Goal: Navigation & Orientation: Find specific page/section

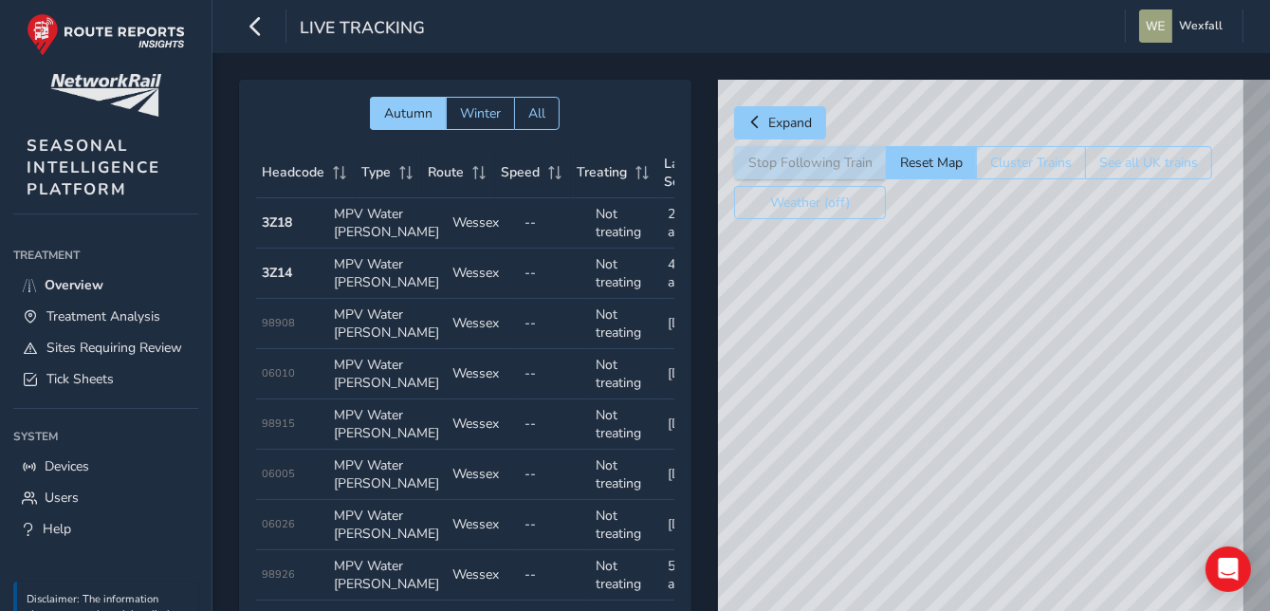
click at [976, 309] on div "© Mapbox © OpenStreetMap Improve this map © Maxar" at bounding box center [1061, 428] width 687 height 697
click at [968, 313] on div "© Mapbox © OpenStreetMap Improve this map © Maxar" at bounding box center [1061, 428] width 687 height 697
click at [1050, 372] on div "© Mapbox © OpenStreetMap Improve this map © Maxar" at bounding box center [1061, 428] width 687 height 697
click at [362, 35] on span "Live Tracking" at bounding box center [362, 29] width 125 height 27
click at [475, 118] on span "Winter" at bounding box center [480, 113] width 41 height 18
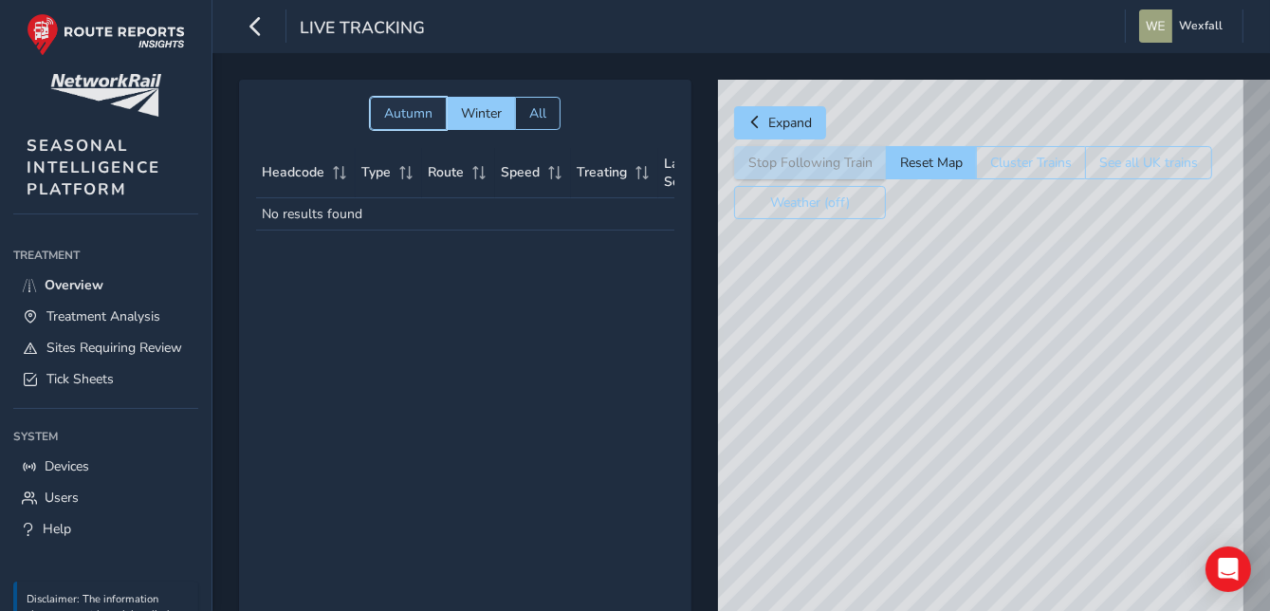
click at [418, 116] on span "Autumn" at bounding box center [408, 113] width 48 height 18
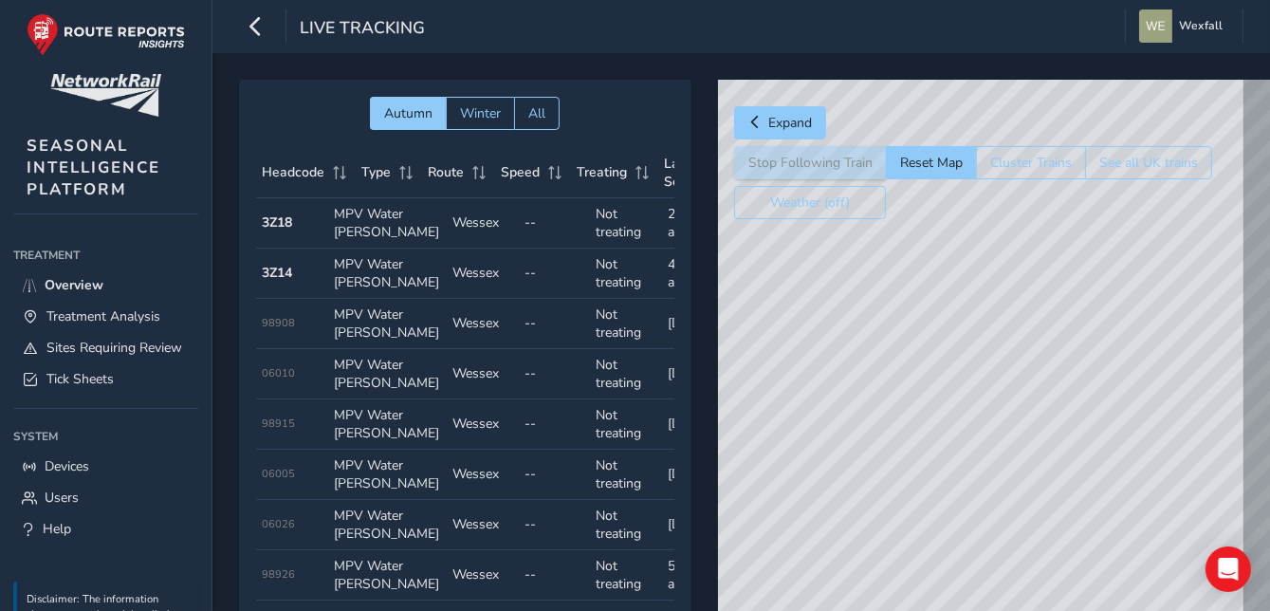
click at [270, 229] on strong "3Z18" at bounding box center [278, 222] width 30 height 18
click at [349, 231] on td "Type MPV Water [PERSON_NAME]" at bounding box center [386, 223] width 119 height 50
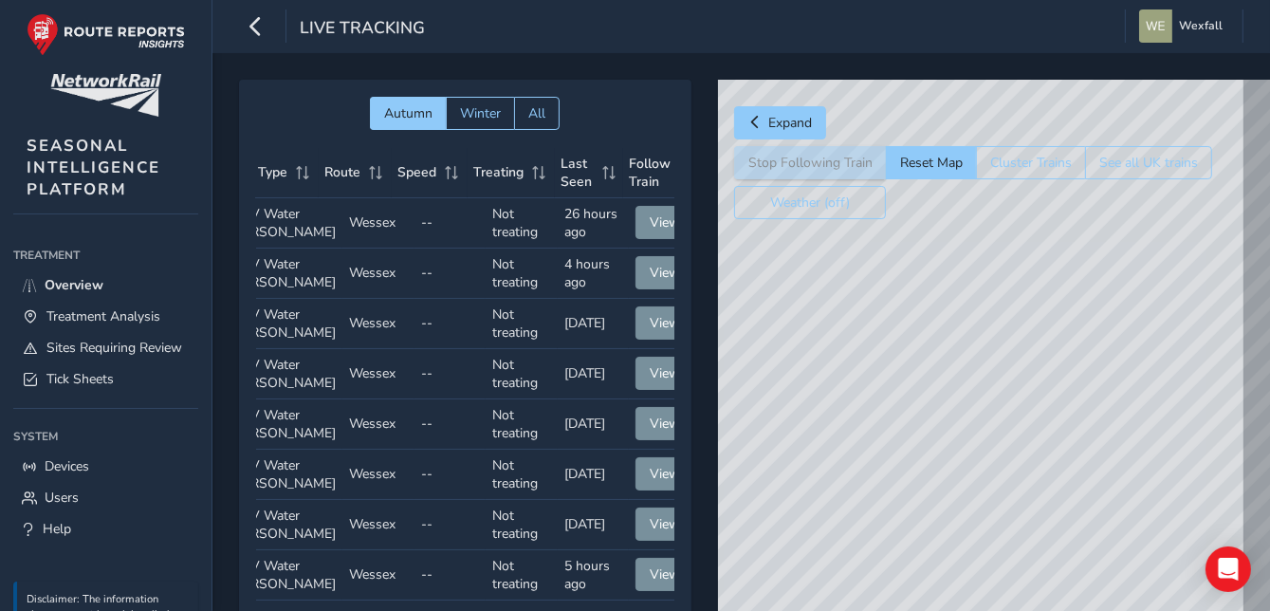
scroll to position [0, 135]
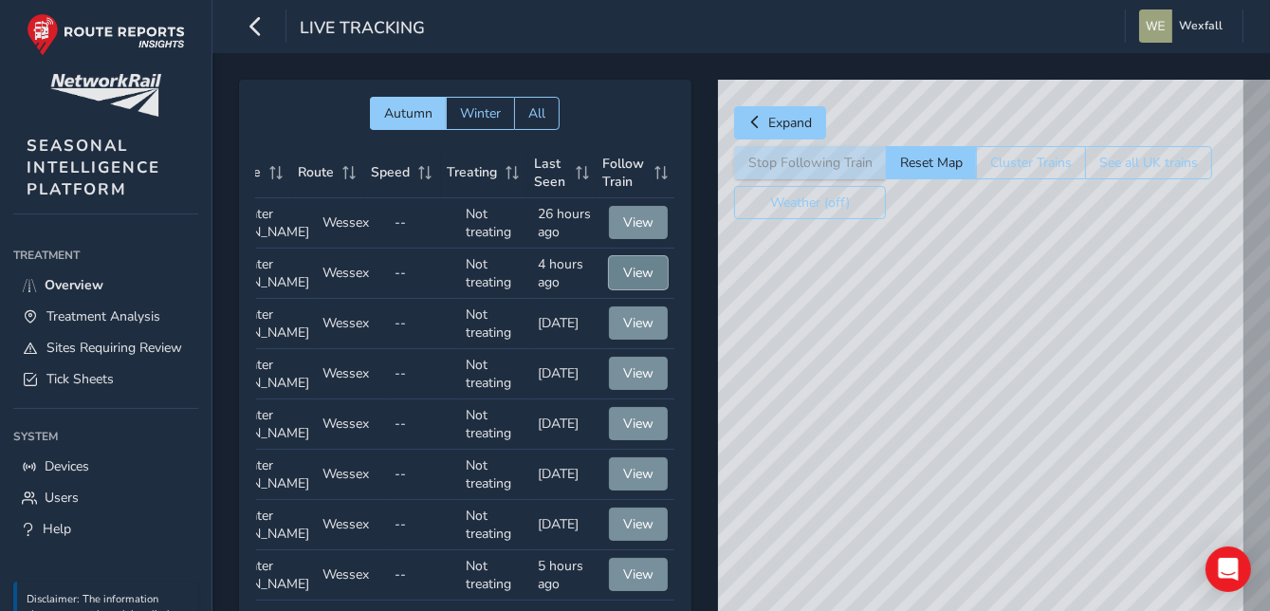
click at [623, 282] on span "View" at bounding box center [638, 273] width 30 height 18
click at [1217, 570] on div "Open Intercom Messenger" at bounding box center [1229, 570] width 50 height 50
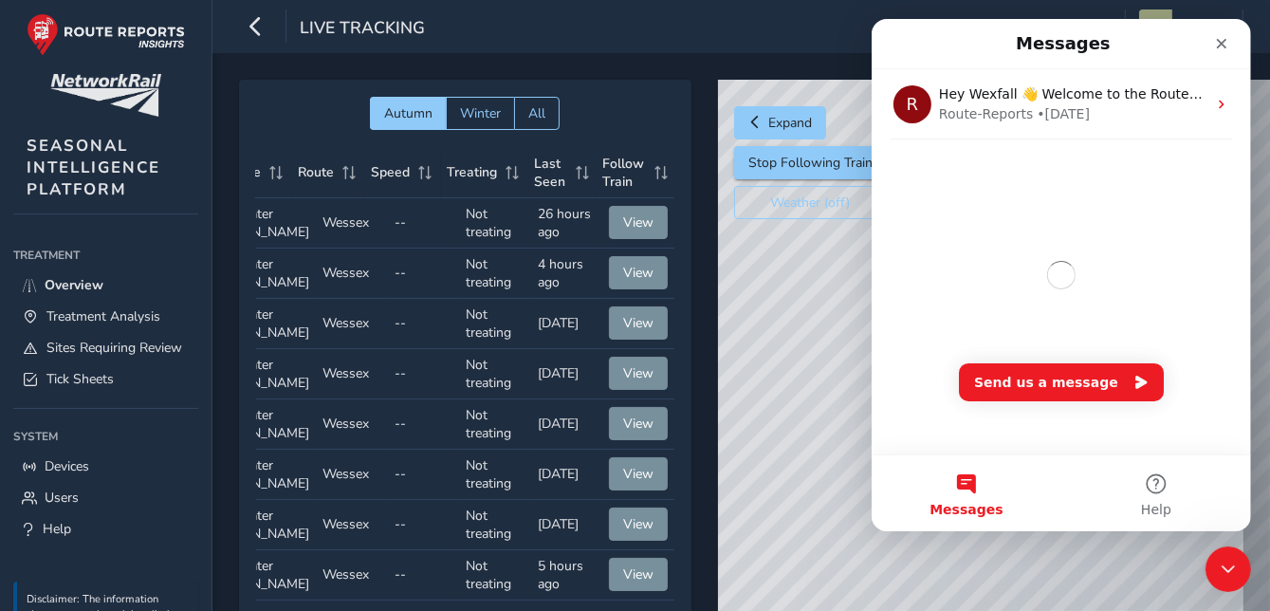
scroll to position [0, 0]
click at [1216, 34] on div "Close" at bounding box center [1221, 44] width 34 height 34
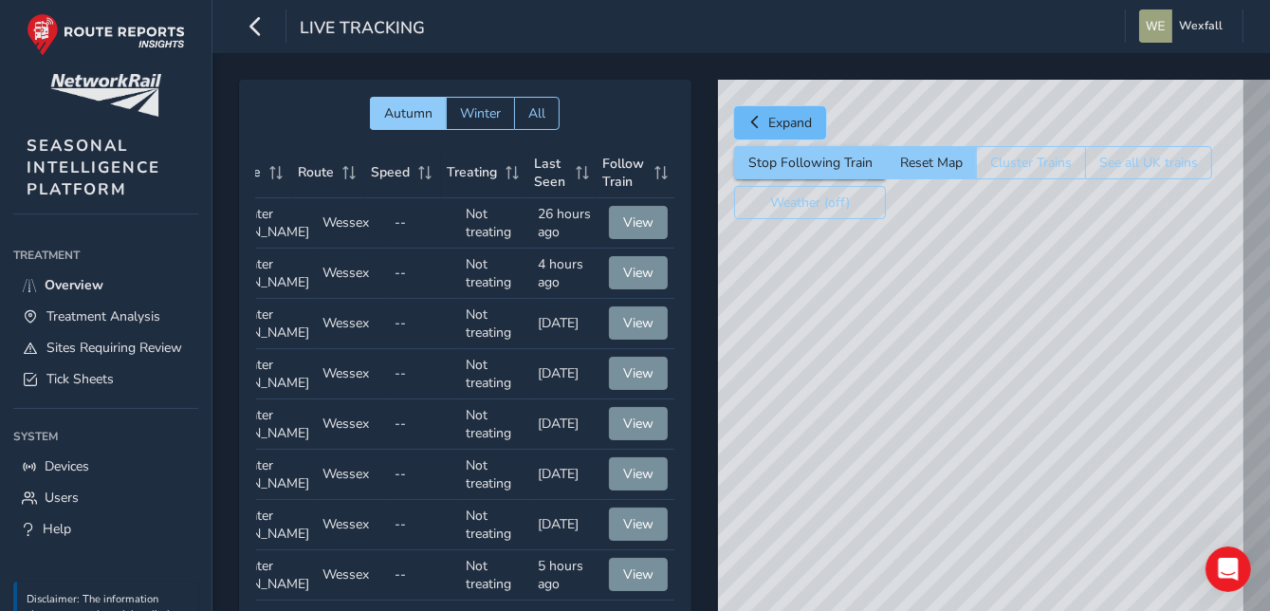
click at [760, 114] on button "Expand" at bounding box center [780, 122] width 92 height 33
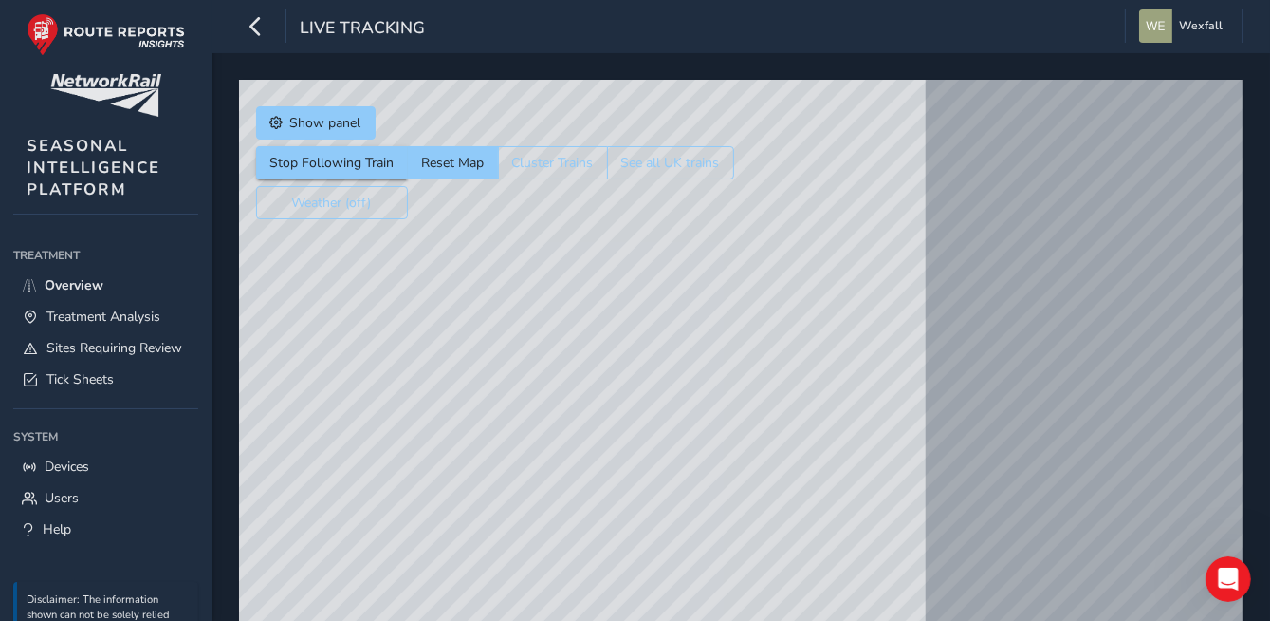
click at [527, 282] on div "© Mapbox © OpenStreetMap Improve this map © Maxar" at bounding box center [582, 428] width 687 height 697
click at [85, 289] on span "Overview" at bounding box center [74, 285] width 59 height 18
click at [108, 321] on span "Treatment Analysis" at bounding box center [103, 316] width 114 height 18
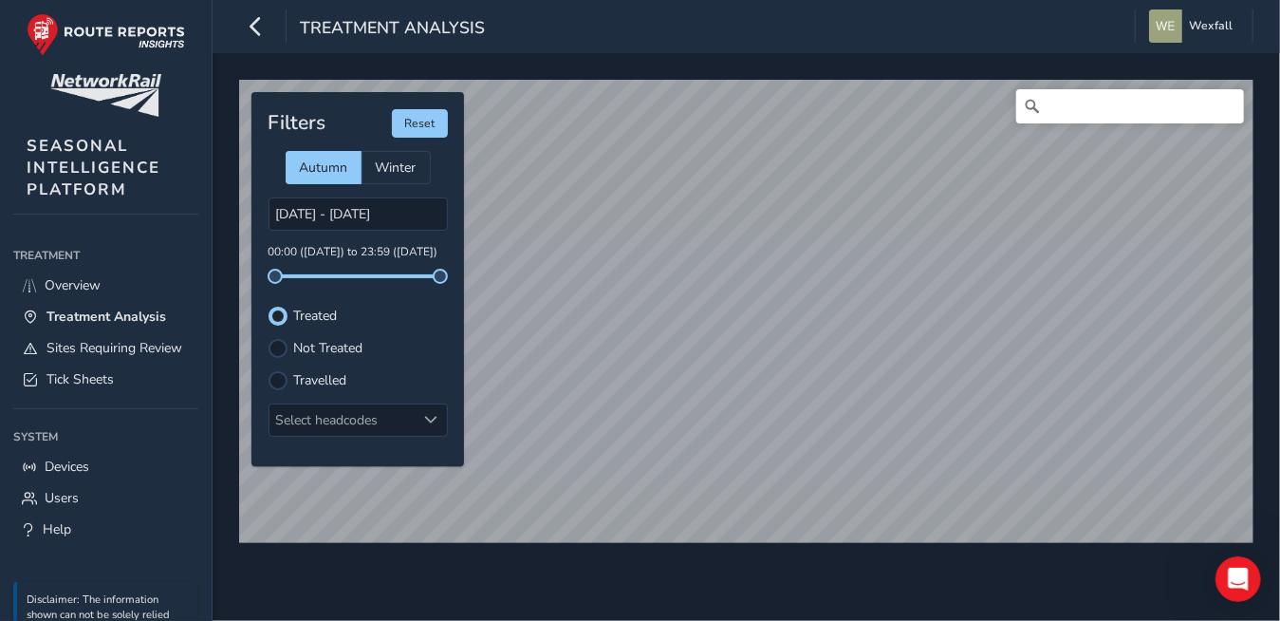
click at [879, 55] on div "© Mapbox © OpenStreetMap Improve this map Filters Reset Autumn Winter [DATE] - …" at bounding box center [746, 336] width 1067 height 567
click at [94, 294] on link "Overview" at bounding box center [105, 284] width 185 height 31
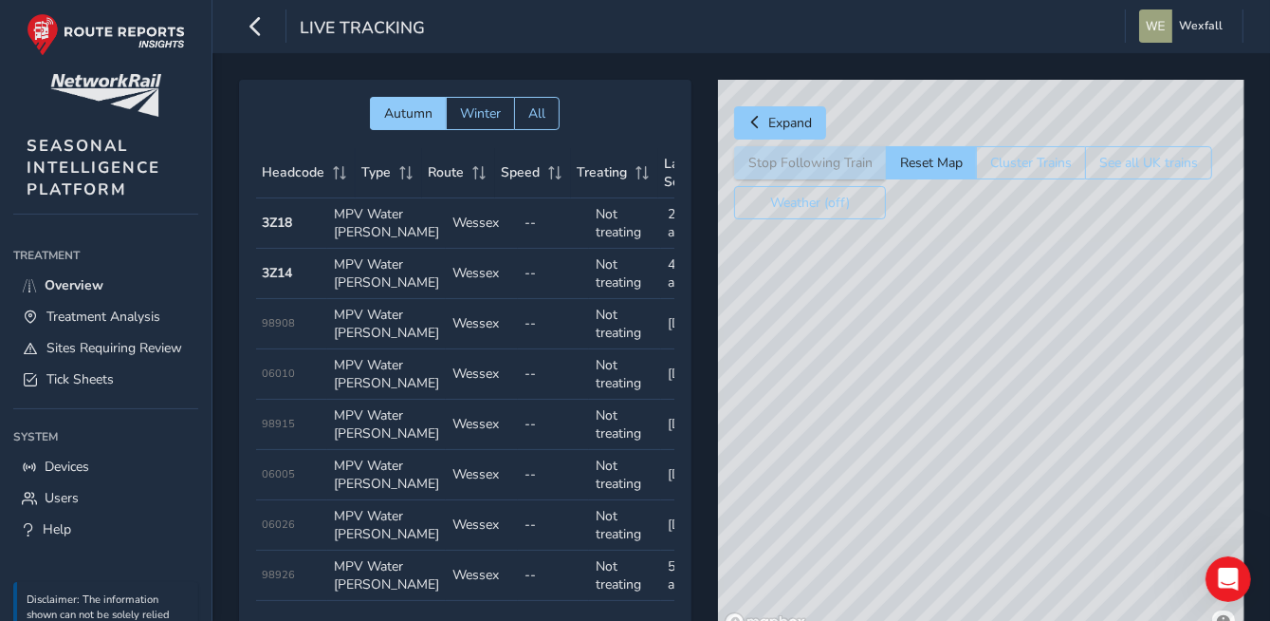
drag, startPoint x: 902, startPoint y: 406, endPoint x: 1118, endPoint y: 506, distance: 237.3
click at [1118, 506] on div "© Mapbox © OpenStreetMap Improve this map" at bounding box center [981, 359] width 527 height 559
drag, startPoint x: 870, startPoint y: 354, endPoint x: 1406, endPoint y: 571, distance: 578.4
click at [1270, 571] on html "Live Tracking Wexfall Colour Scheme: Dark Dim Light Logout Autumn Winter All He…" at bounding box center [635, 310] width 1270 height 621
drag, startPoint x: 1012, startPoint y: 476, endPoint x: 1312, endPoint y: 634, distance: 338.7
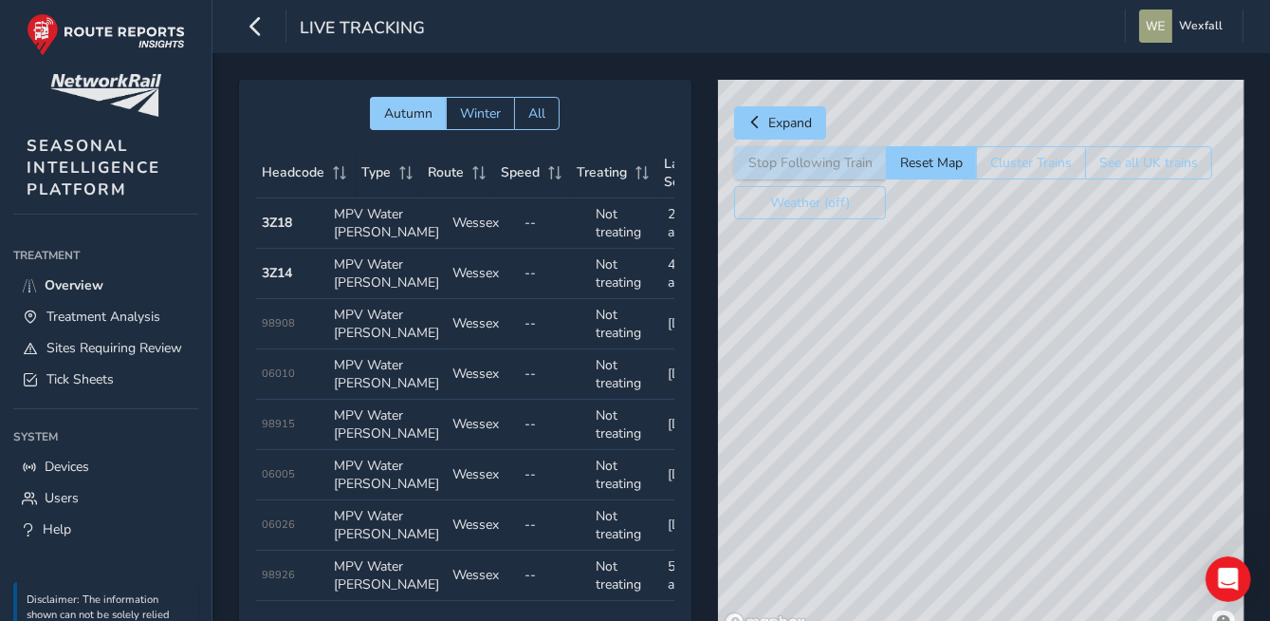
click at [1270, 610] on html "Live Tracking Wexfall Colour Scheme: Dark Dim Light Logout Autumn Winter All He…" at bounding box center [635, 310] width 1270 height 621
drag, startPoint x: 1217, startPoint y: 540, endPoint x: 1021, endPoint y: 517, distance: 197.7
click at [1005, 610] on html "Live Tracking Wexfall Colour Scheme: Dark Dim Light Logout Autumn Winter All He…" at bounding box center [635, 310] width 1270 height 621
drag, startPoint x: 960, startPoint y: 451, endPoint x: 1013, endPoint y: 539, distance: 103.0
click at [1013, 539] on div "© Mapbox © OpenStreetMap Improve this map" at bounding box center [981, 359] width 527 height 559
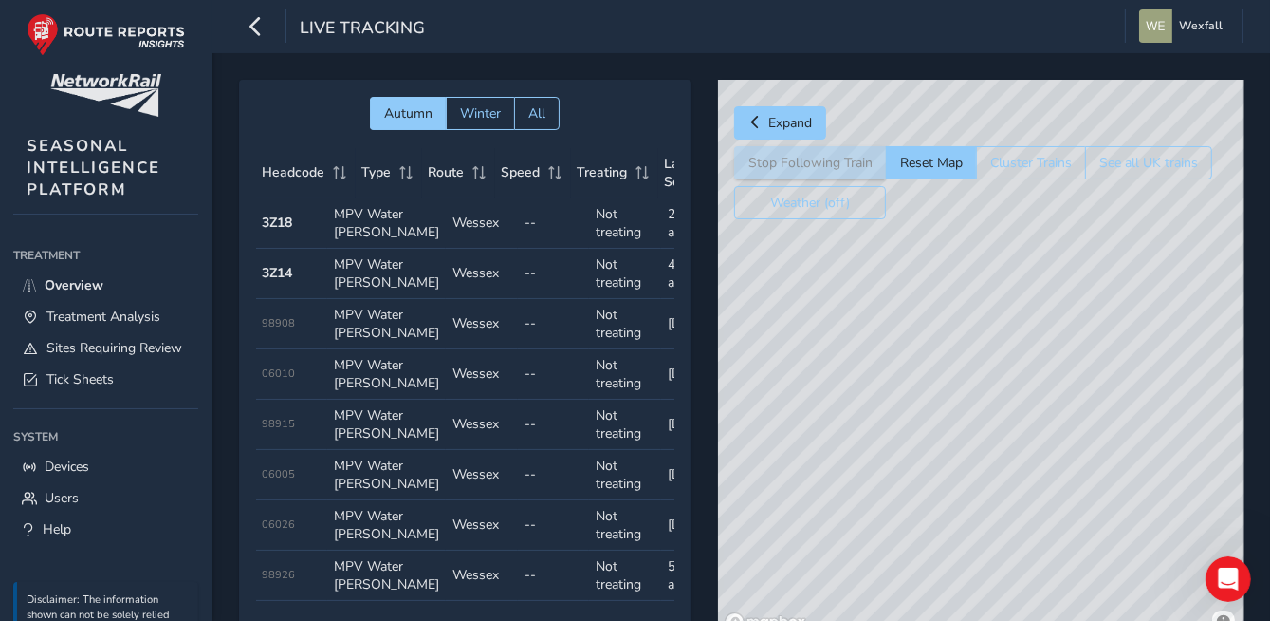
drag, startPoint x: 914, startPoint y: 416, endPoint x: 1246, endPoint y: 496, distance: 341.7
click at [1246, 498] on div "Autumn Winter All Headcode Type Route Speed Treating Last Seen Follow Train Hea…" at bounding box center [742, 372] width 1058 height 639
drag, startPoint x: 1028, startPoint y: 502, endPoint x: 1239, endPoint y: 470, distance: 214.0
click at [1239, 470] on div "© Mapbox © OpenStreetMap Improve this map" at bounding box center [981, 359] width 527 height 559
drag, startPoint x: 859, startPoint y: 432, endPoint x: 536, endPoint y: 554, distance: 345.0
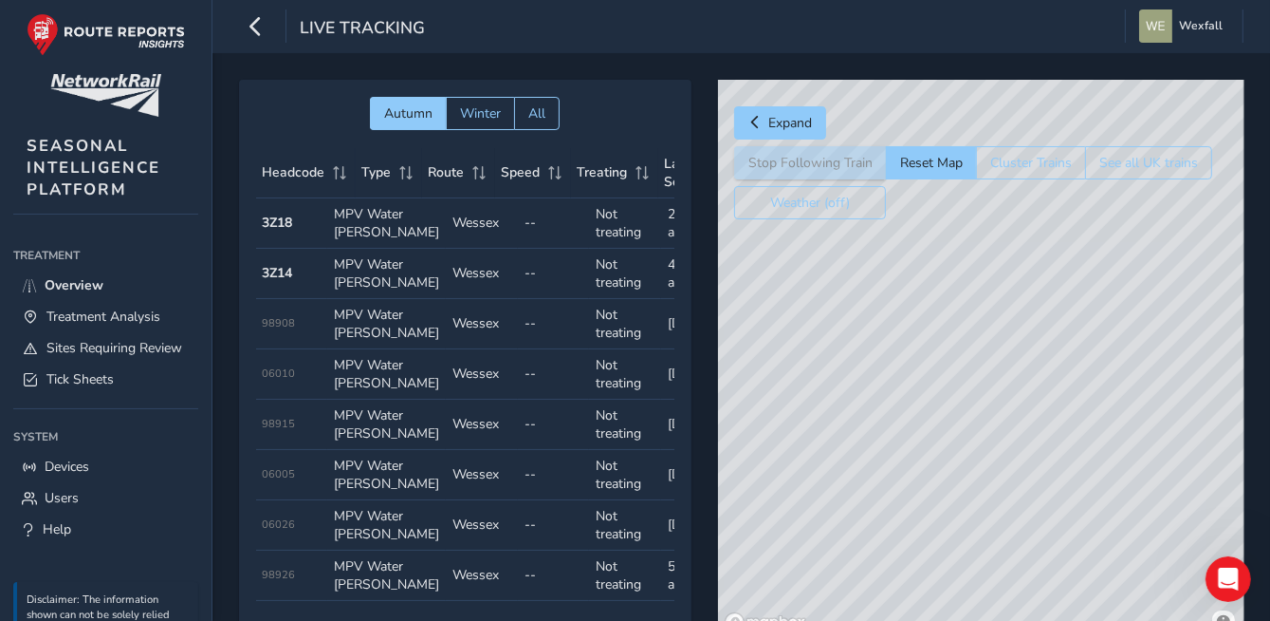
click at [536, 552] on div "Autumn Winter All Headcode Type Route Speed Treating Last Seen Follow Train Hea…" at bounding box center [741, 372] width 1005 height 585
drag, startPoint x: 931, startPoint y: 461, endPoint x: 729, endPoint y: 633, distance: 265.2
click at [729, 610] on html "Live Tracking Wexfall Colour Scheme: Dark Dim Light Logout Autumn Winter All He…" at bounding box center [635, 310] width 1270 height 621
drag, startPoint x: 867, startPoint y: 556, endPoint x: 594, endPoint y: 503, distance: 278.4
click at [595, 506] on div "Autumn Winter All Headcode Type Route Speed Treating Last Seen Follow Train Hea…" at bounding box center [741, 372] width 1005 height 585
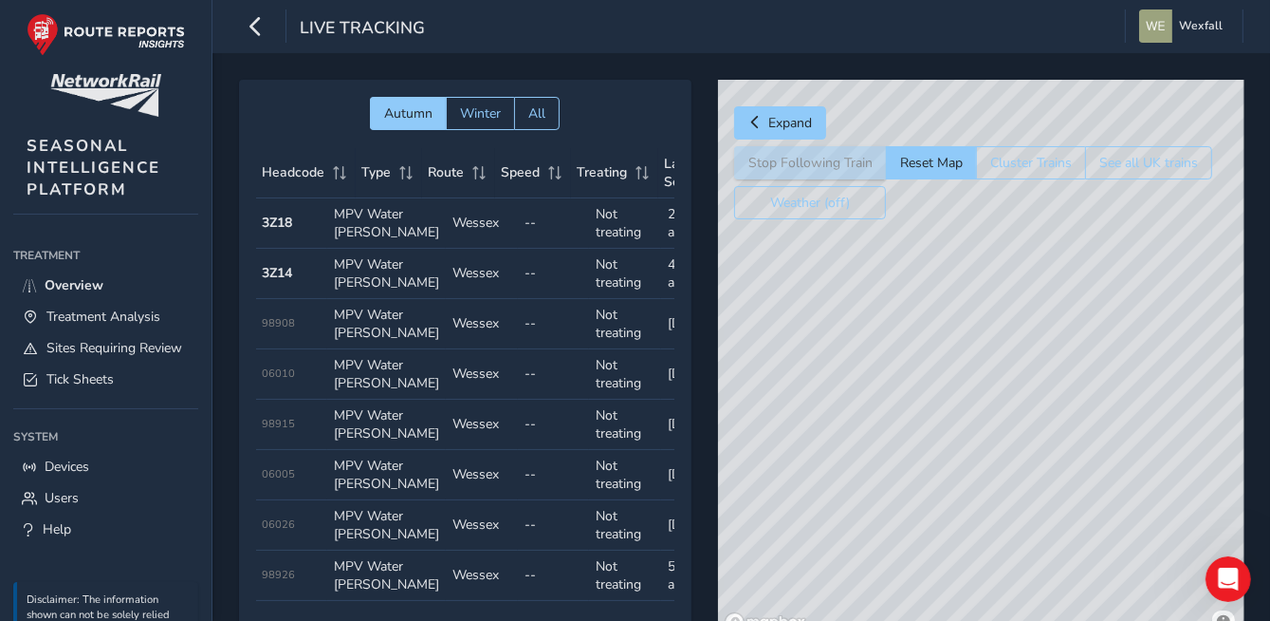
drag, startPoint x: 851, startPoint y: 515, endPoint x: 673, endPoint y: 378, distance: 225.3
click at [676, 386] on div "Autumn Winter All Headcode Type Route Speed Treating Last Seen Follow Train Hea…" at bounding box center [741, 372] width 1005 height 585
drag, startPoint x: 1017, startPoint y: 489, endPoint x: 751, endPoint y: 334, distance: 307.4
click at [751, 334] on div "© Mapbox © OpenStreetMap Improve this map © Maxar" at bounding box center [981, 359] width 527 height 559
drag, startPoint x: 844, startPoint y: 413, endPoint x: 802, endPoint y: 379, distance: 54.7
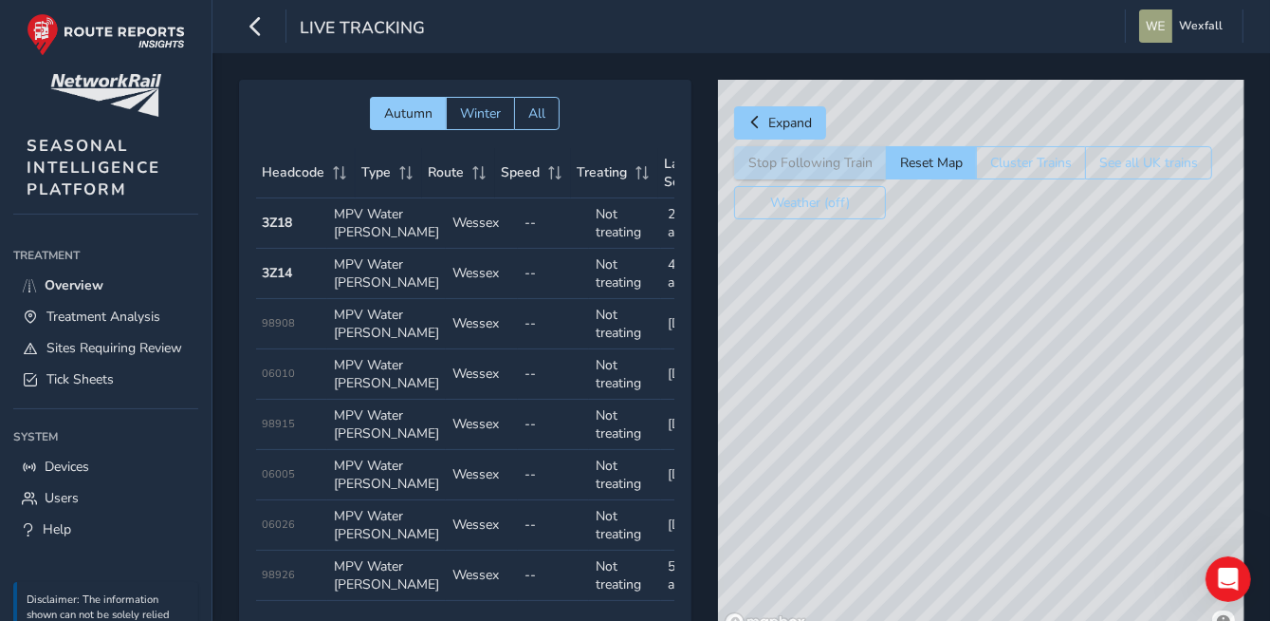
click at [803, 379] on div "© Mapbox © OpenStreetMap Improve this map © Maxar" at bounding box center [981, 359] width 527 height 559
drag, startPoint x: 802, startPoint y: 413, endPoint x: 708, endPoint y: 345, distance: 115.6
click at [710, 345] on div "Autumn Winter All Headcode Type Route Speed Treating Last Seen Follow Train Hea…" at bounding box center [741, 372] width 1005 height 585
drag, startPoint x: 772, startPoint y: 448, endPoint x: 1045, endPoint y: 516, distance: 280.8
click at [1045, 516] on div "© Mapbox © OpenStreetMap Improve this map" at bounding box center [981, 359] width 527 height 559
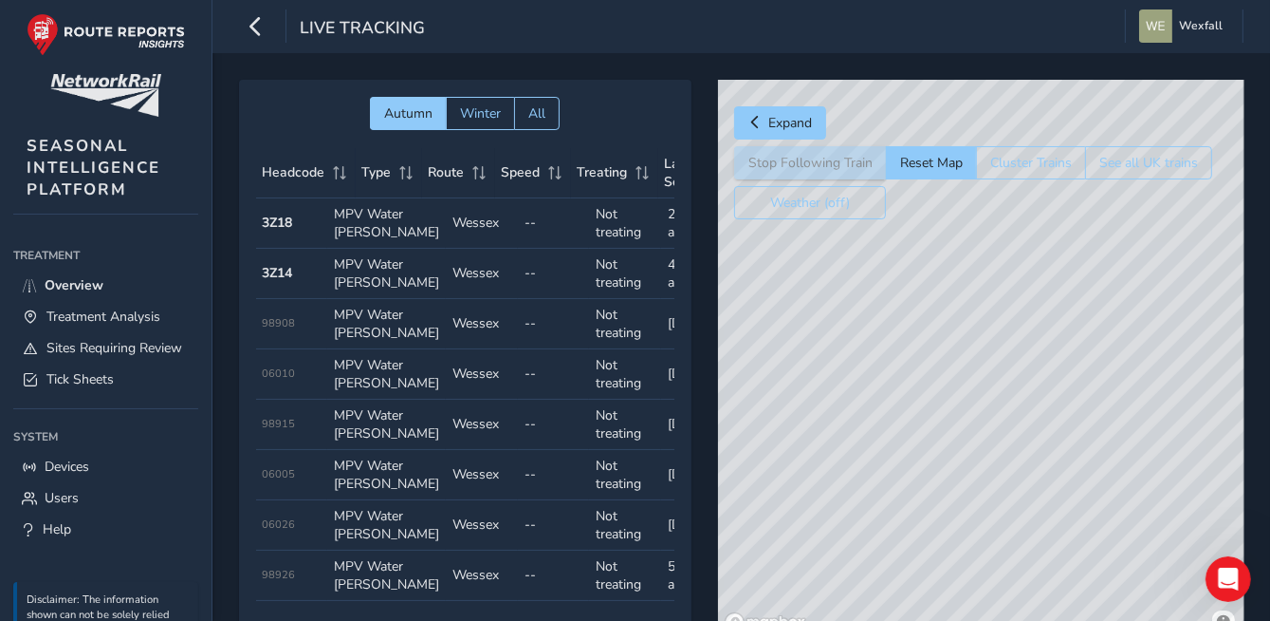
drag, startPoint x: 975, startPoint y: 491, endPoint x: 1073, endPoint y: 538, distance: 108.2
click at [1073, 538] on div "© Mapbox © OpenStreetMap Improve this map" at bounding box center [981, 359] width 527 height 559
drag, startPoint x: 1025, startPoint y: 486, endPoint x: 808, endPoint y: 375, distance: 243.2
click at [809, 375] on div "© Mapbox © OpenStreetMap Improve this map" at bounding box center [981, 359] width 527 height 559
drag, startPoint x: 959, startPoint y: 469, endPoint x: 731, endPoint y: 405, distance: 237.3
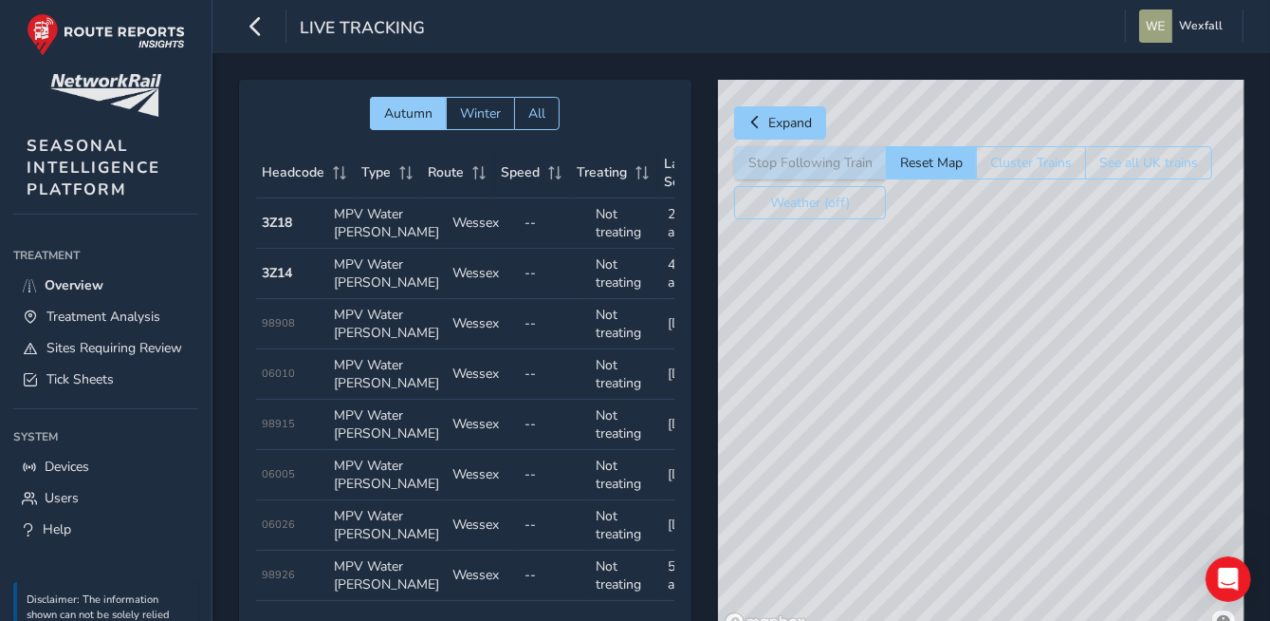
click at [725, 403] on div "© Mapbox © OpenStreetMap Improve this map" at bounding box center [981, 359] width 527 height 559
drag, startPoint x: 928, startPoint y: 469, endPoint x: 765, endPoint y: 431, distance: 167.6
click at [765, 431] on div "© Mapbox © OpenStreetMap Improve this map" at bounding box center [981, 359] width 527 height 559
drag, startPoint x: 1160, startPoint y: 494, endPoint x: 786, endPoint y: 454, distance: 377.0
click at [788, 454] on div "© Mapbox © OpenStreetMap Improve this map" at bounding box center [981, 359] width 527 height 559
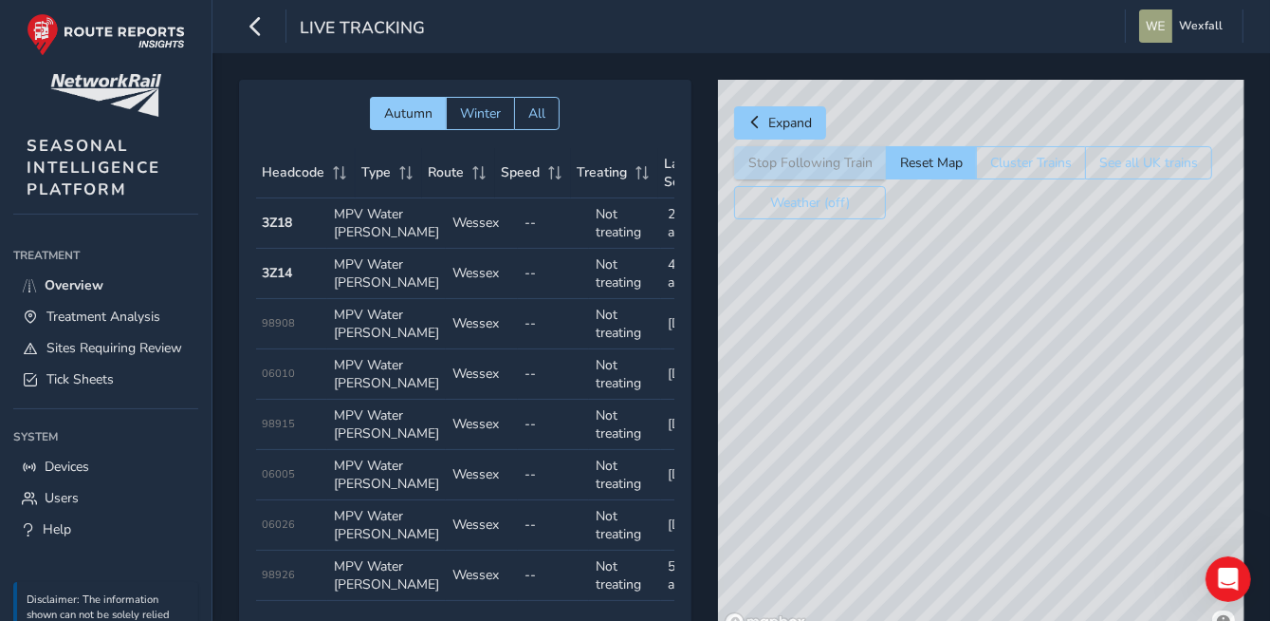
drag, startPoint x: 921, startPoint y: 444, endPoint x: 1306, endPoint y: 449, distance: 384.3
click at [1270, 449] on html "Live Tracking Wexfall Colour Scheme: Dark Dim Light Logout Autumn Winter All He…" at bounding box center [635, 310] width 1270 height 621
drag, startPoint x: 1008, startPoint y: 454, endPoint x: 1162, endPoint y: 458, distance: 154.7
click at [1167, 464] on div "© Mapbox © OpenStreetMap Improve this map" at bounding box center [981, 359] width 527 height 559
drag, startPoint x: 886, startPoint y: 434, endPoint x: 1190, endPoint y: 486, distance: 308.1
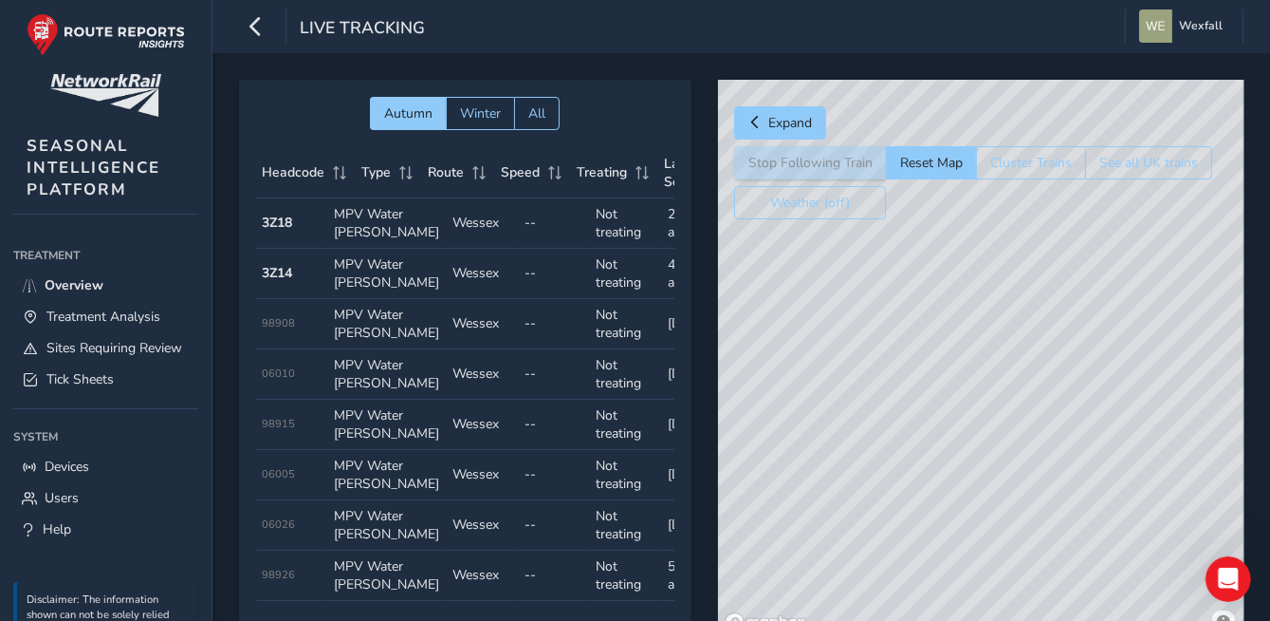
click at [1190, 486] on div "© Mapbox © OpenStreetMap Improve this map" at bounding box center [981, 359] width 527 height 559
drag, startPoint x: 906, startPoint y: 465, endPoint x: 1053, endPoint y: 489, distance: 149.0
click at [1053, 489] on div "© Mapbox © OpenStreetMap Improve this map" at bounding box center [981, 359] width 527 height 559
drag, startPoint x: 842, startPoint y: 451, endPoint x: 1170, endPoint y: 490, distance: 330.6
click at [1172, 491] on div "© Mapbox © OpenStreetMap Improve this map" at bounding box center [981, 359] width 527 height 559
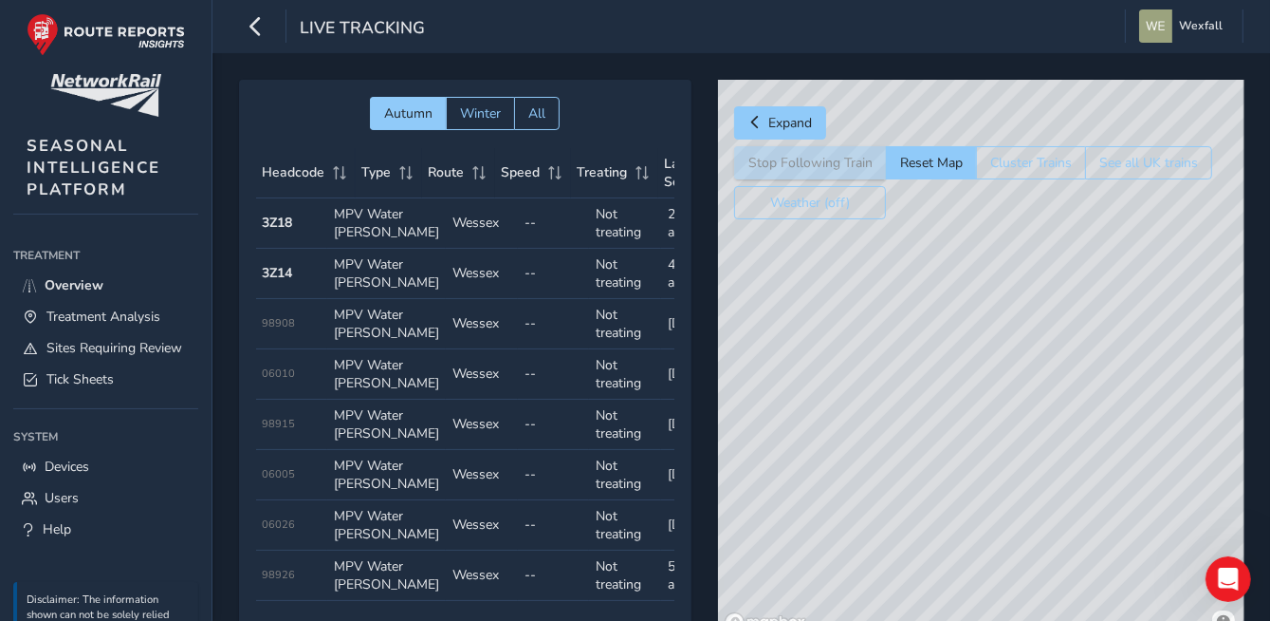
click at [793, 438] on div "© Mapbox © OpenStreetMap Improve this map © Maxar" at bounding box center [981, 359] width 527 height 559
drag, startPoint x: 985, startPoint y: 351, endPoint x: 931, endPoint y: 397, distance: 70.7
click at [931, 396] on div "© Mapbox © OpenStreetMap Improve this map © Maxar" at bounding box center [981, 359] width 527 height 559
drag, startPoint x: 929, startPoint y: 425, endPoint x: 898, endPoint y: 547, distance: 126.3
click at [898, 549] on div "© Mapbox © OpenStreetMap Improve this map © Maxar" at bounding box center [981, 359] width 527 height 559
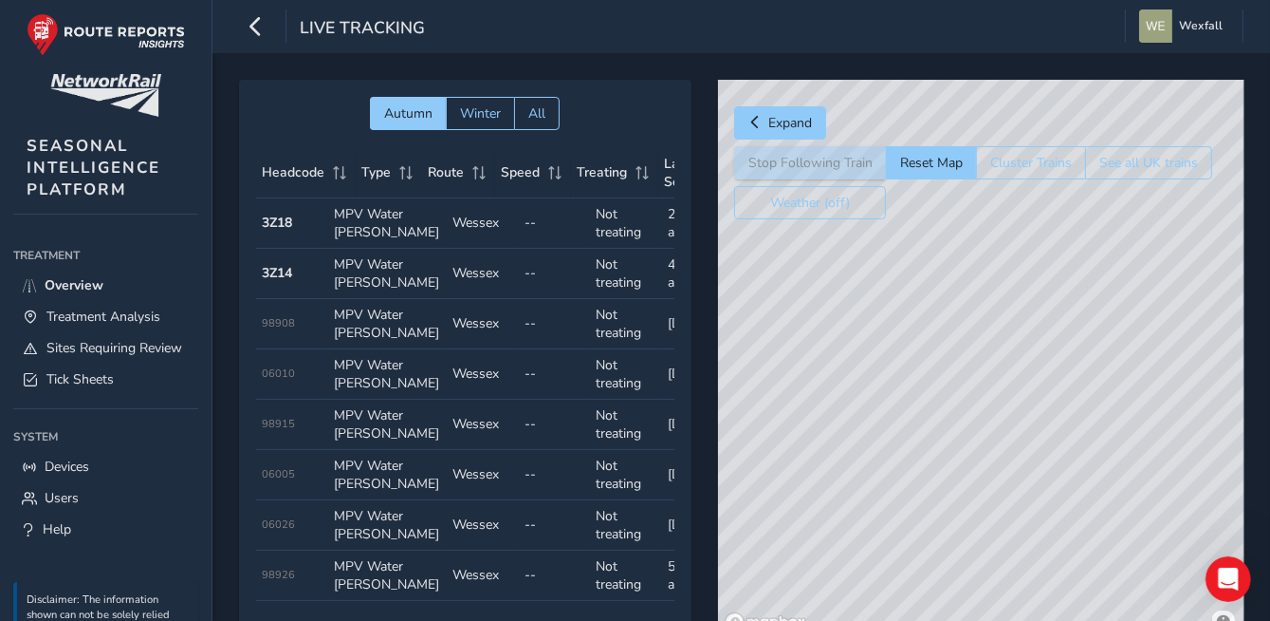
drag, startPoint x: 849, startPoint y: 330, endPoint x: 722, endPoint y: 191, distance: 188.7
click at [722, 191] on div "© Mapbox © OpenStreetMap Improve this map © Maxar" at bounding box center [981, 359] width 527 height 559
click at [1004, 588] on div "© Mapbox © OpenStreetMap Improve this map © Maxar" at bounding box center [981, 359] width 527 height 559
drag, startPoint x: 884, startPoint y: 391, endPoint x: 1273, endPoint y: 651, distance: 467.9
click at [1270, 610] on html "Live Tracking Wexfall Colour Scheme: Dark Dim Light Logout Autumn Winter All He…" at bounding box center [635, 310] width 1270 height 621
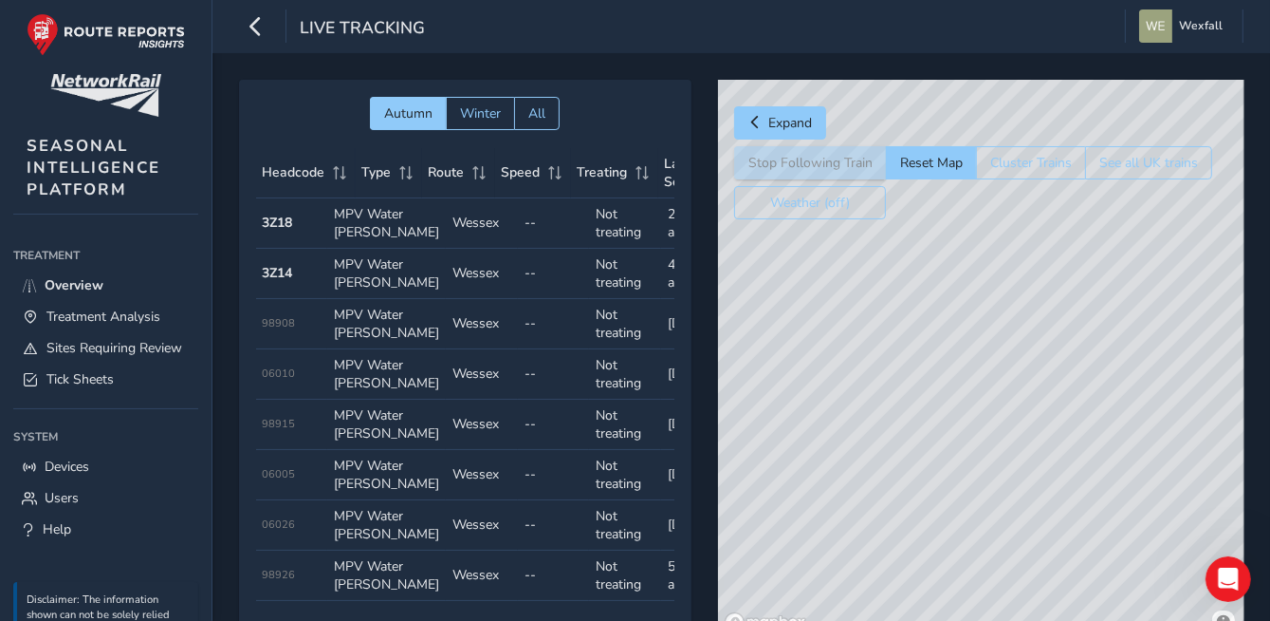
drag, startPoint x: 876, startPoint y: 510, endPoint x: 1104, endPoint y: 508, distance: 228.7
click at [1108, 510] on div "© Mapbox © OpenStreetMap Improve this map" at bounding box center [981, 359] width 527 height 559
drag, startPoint x: 947, startPoint y: 535, endPoint x: 729, endPoint y: 638, distance: 241.1
click at [729, 610] on html "Live Tracking Wexfall Colour Scheme: Dark Dim Light Logout Autumn Winter All He…" at bounding box center [635, 310] width 1270 height 621
drag, startPoint x: 1090, startPoint y: 552, endPoint x: 960, endPoint y: 597, distance: 137.4
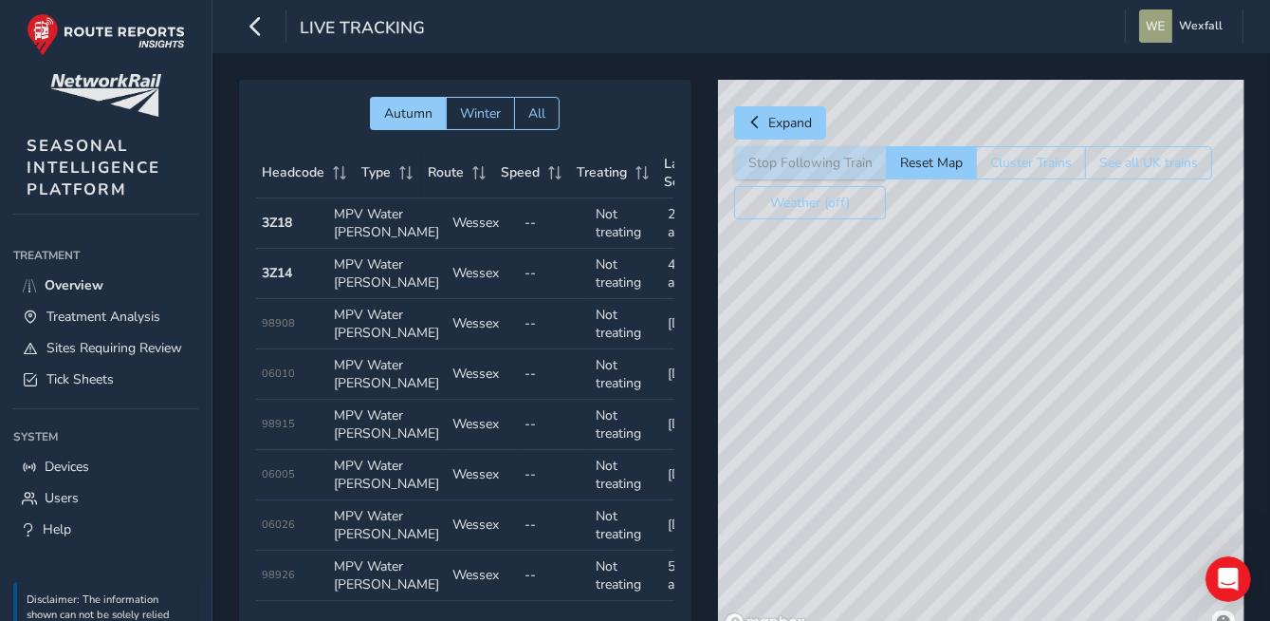
click at [919, 610] on html "Live Tracking Wexfall Colour Scheme: Dark Dim Light Logout Autumn Winter All He…" at bounding box center [635, 310] width 1270 height 621
drag, startPoint x: 863, startPoint y: 479, endPoint x: 1190, endPoint y: 363, distance: 346.3
click at [1190, 363] on div "© Mapbox © OpenStreetMap Improve this map" at bounding box center [981, 359] width 527 height 559
drag, startPoint x: 951, startPoint y: 485, endPoint x: 932, endPoint y: 488, distance: 19.2
click at [932, 488] on div "© Mapbox © OpenStreetMap Improve this map © Maxar" at bounding box center [981, 359] width 527 height 559
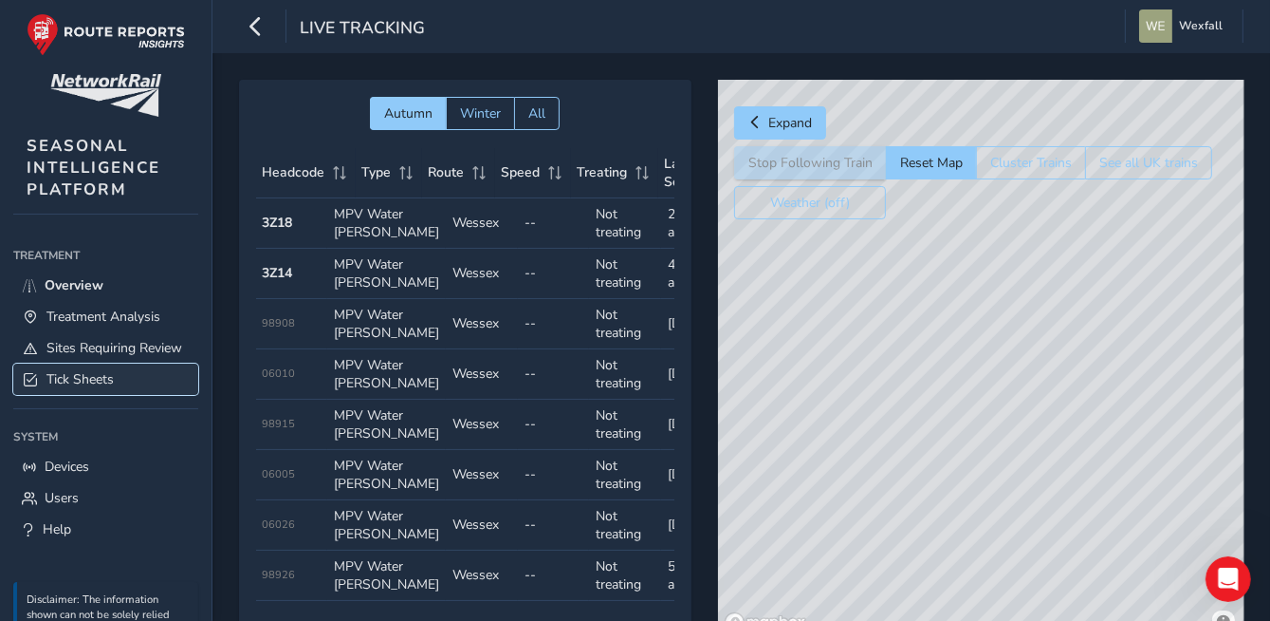
click at [107, 388] on span "Tick Sheets" at bounding box center [79, 379] width 67 height 18
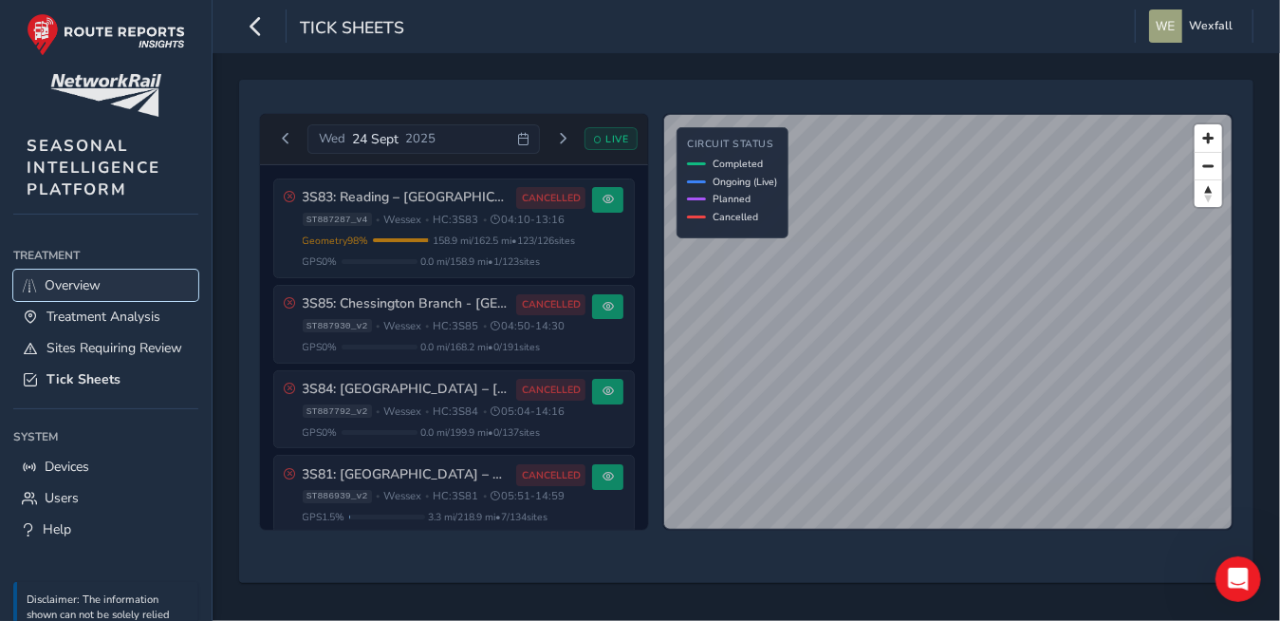
click at [85, 290] on span "Overview" at bounding box center [73, 285] width 56 height 18
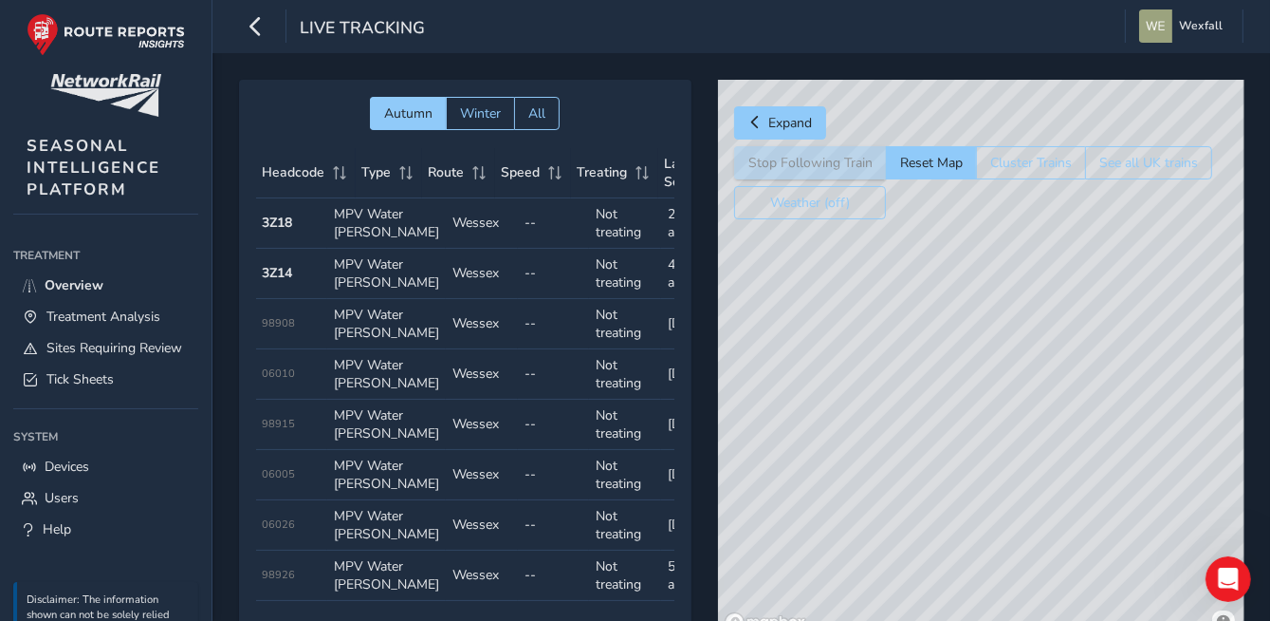
drag, startPoint x: 1208, startPoint y: 380, endPoint x: 959, endPoint y: 409, distance: 250.3
click at [959, 409] on div "© Mapbox © OpenStreetMap Improve this map" at bounding box center [981, 359] width 527 height 559
drag, startPoint x: 940, startPoint y: 436, endPoint x: 917, endPoint y: 657, distance: 221.4
click at [917, 610] on html "Live Tracking Wexfall Colour Scheme: Dark Dim Light Logout Autumn Winter All He…" at bounding box center [635, 310] width 1270 height 621
drag, startPoint x: 820, startPoint y: 403, endPoint x: 695, endPoint y: 657, distance: 282.6
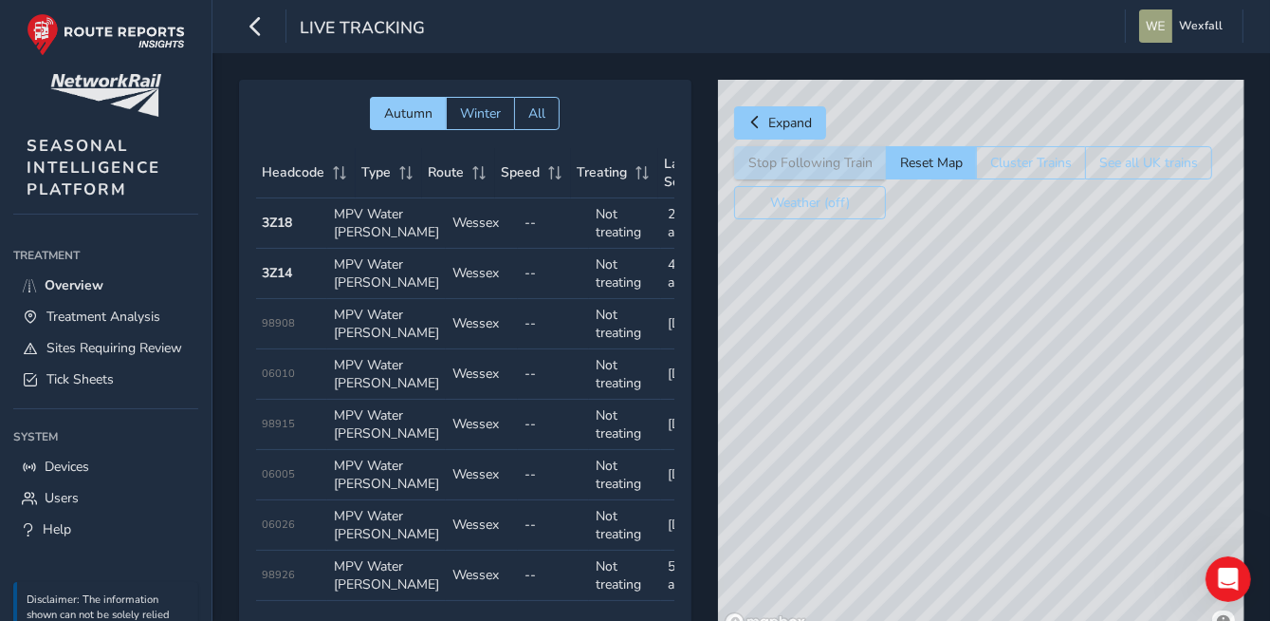
click at [695, 610] on html "Live Tracking Wexfall Colour Scheme: Dark Dim Light Logout Autumn Winter All He…" at bounding box center [635, 310] width 1270 height 621
drag, startPoint x: 920, startPoint y: 349, endPoint x: 903, endPoint y: 540, distance: 191.5
click at [903, 540] on div "© Mapbox © OpenStreetMap Improve this map" at bounding box center [981, 359] width 527 height 559
drag, startPoint x: 843, startPoint y: 410, endPoint x: 1256, endPoint y: 620, distance: 463.8
click at [1260, 610] on html "Live Tracking Wexfall Colour Scheme: Dark Dim Light Logout Autumn Winter All He…" at bounding box center [635, 310] width 1270 height 621
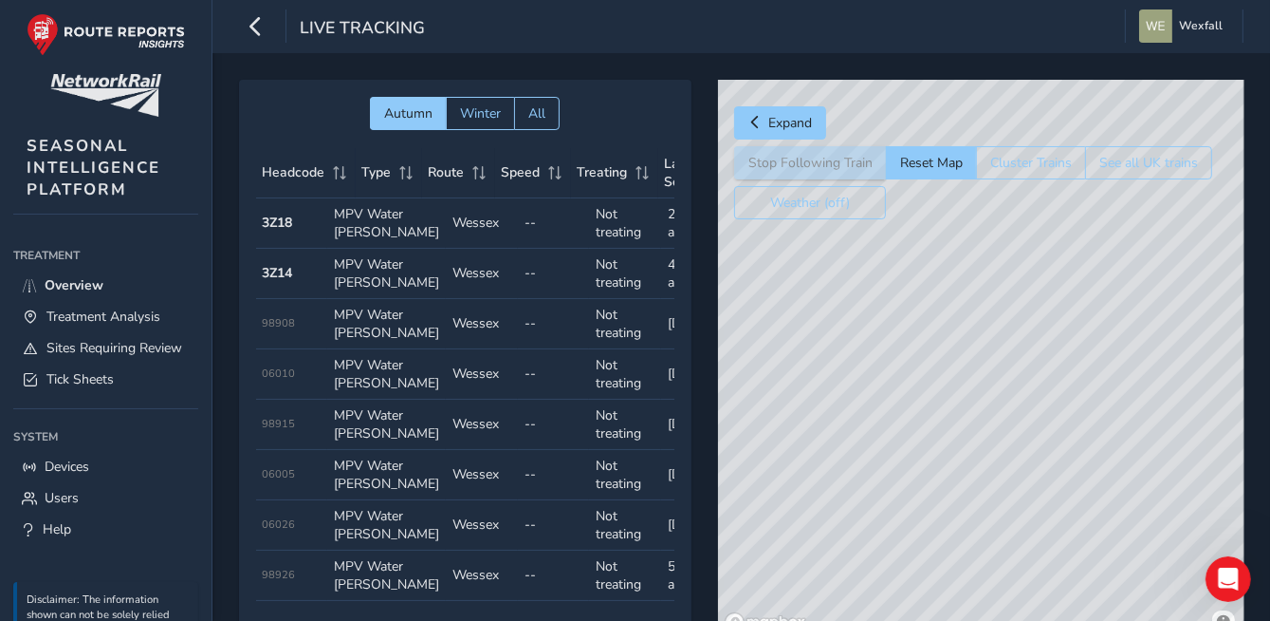
drag, startPoint x: 883, startPoint y: 535, endPoint x: 975, endPoint y: 480, distance: 107.2
click at [986, 481] on div "© Mapbox © OpenStreetMap Improve this map © Maxar" at bounding box center [981, 359] width 527 height 559
click at [936, 459] on div "© Mapbox © OpenStreetMap Improve this map © Maxar" at bounding box center [981, 359] width 527 height 559
drag, startPoint x: 819, startPoint y: 530, endPoint x: 927, endPoint y: 489, distance: 115.9
click at [927, 489] on div "© Mapbox © OpenStreetMap Improve this map © Maxar" at bounding box center [981, 359] width 527 height 559
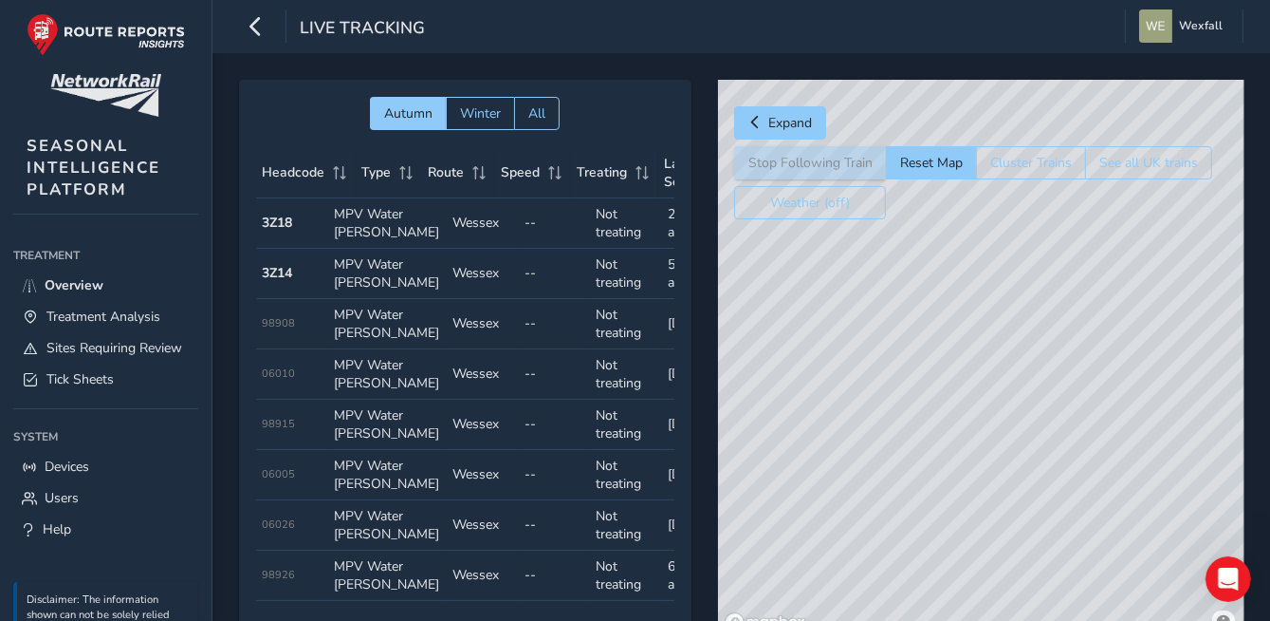
click at [994, 588] on div "© Mapbox © OpenStreetMap Improve this map © Maxar" at bounding box center [981, 359] width 527 height 559
